Goal: Task Accomplishment & Management: Manage account settings

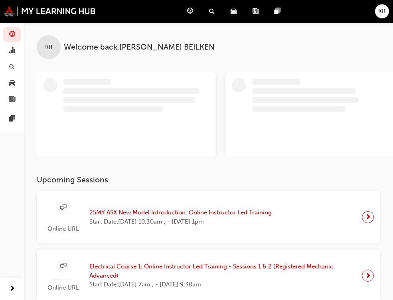
click at [382, 14] on span "KB" at bounding box center [383, 11] width 8 height 9
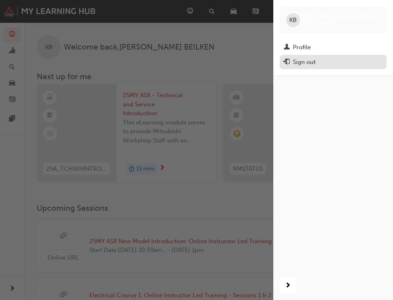
click at [302, 60] on div "Sign out" at bounding box center [304, 62] width 23 height 9
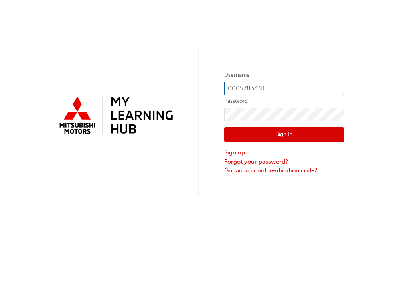
click at [253, 82] on form "Username 0005783481 Password Sign In Sign up Forgot your password? Got an accou…" at bounding box center [284, 122] width 120 height 104
click at [290, 88] on input "0005783481" at bounding box center [284, 88] width 120 height 14
type input "0005822231"
click at [288, 133] on button "Sign In" at bounding box center [284, 134] width 120 height 15
